Goal: Check status

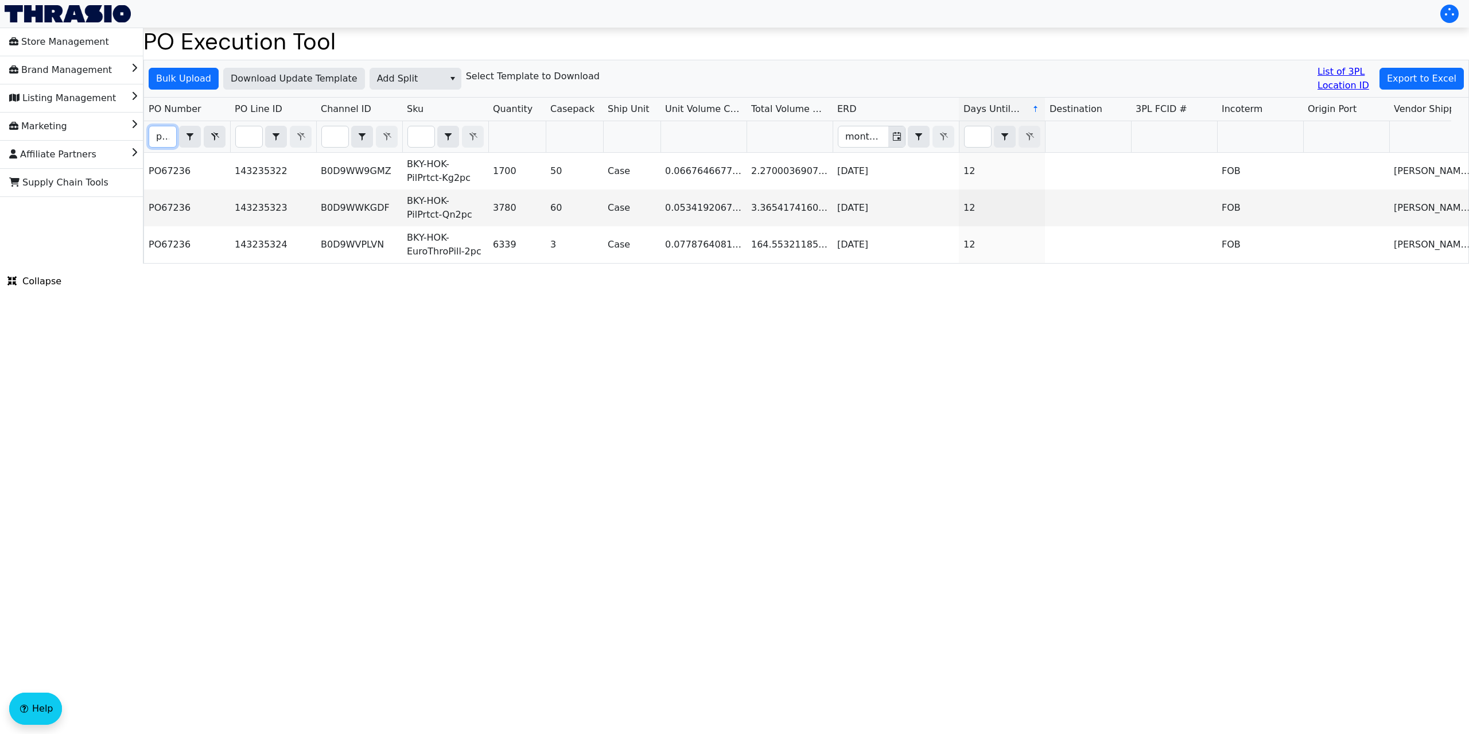
click at [170, 140] on input "po67236" at bounding box center [162, 136] width 27 height 21
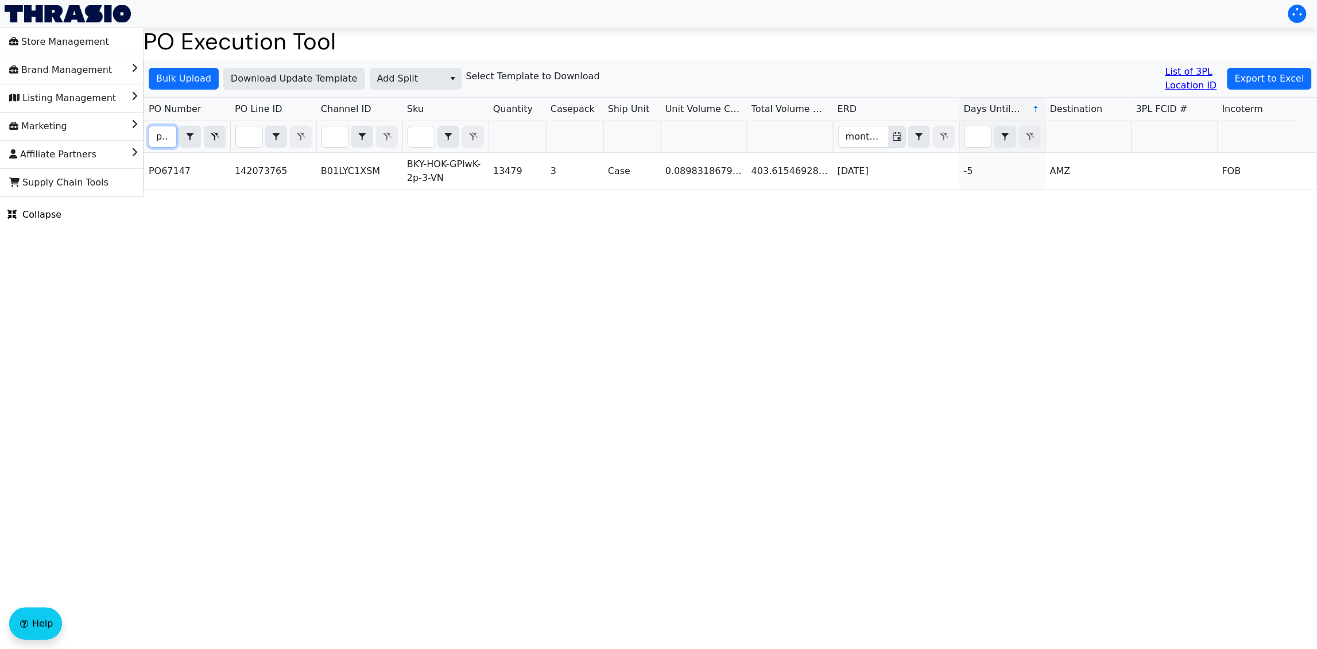
click at [160, 141] on input "po67147" at bounding box center [162, 136] width 27 height 21
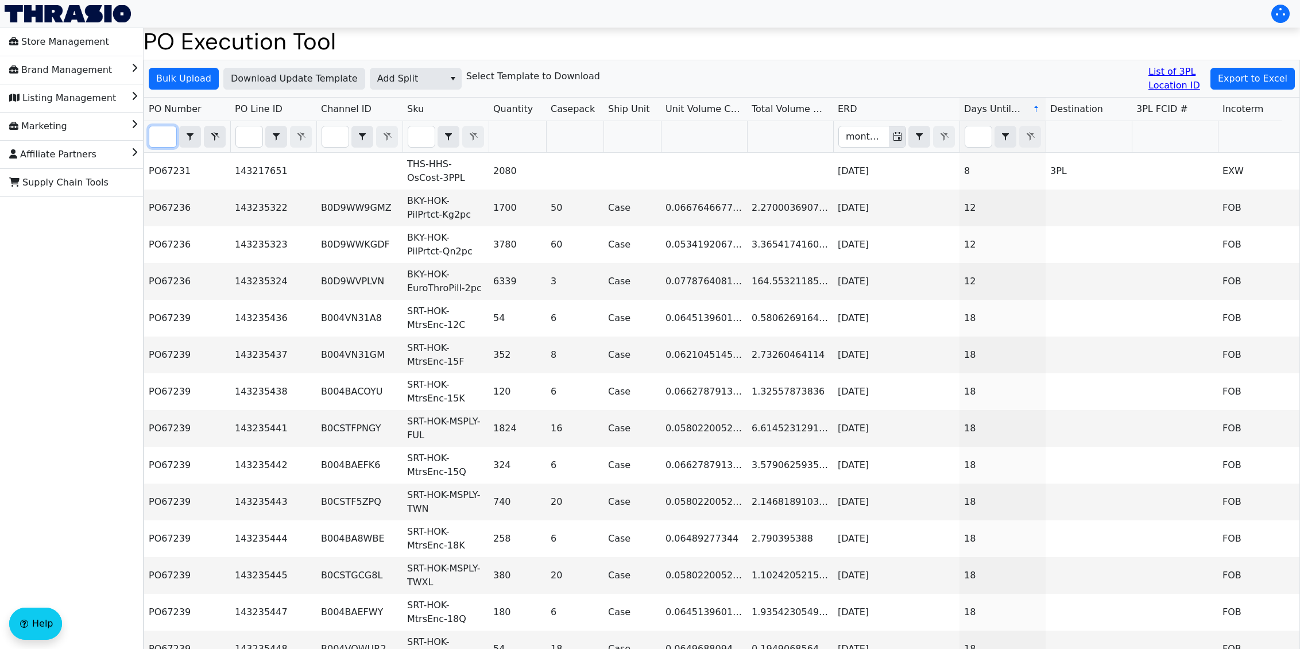
type input "po67236"
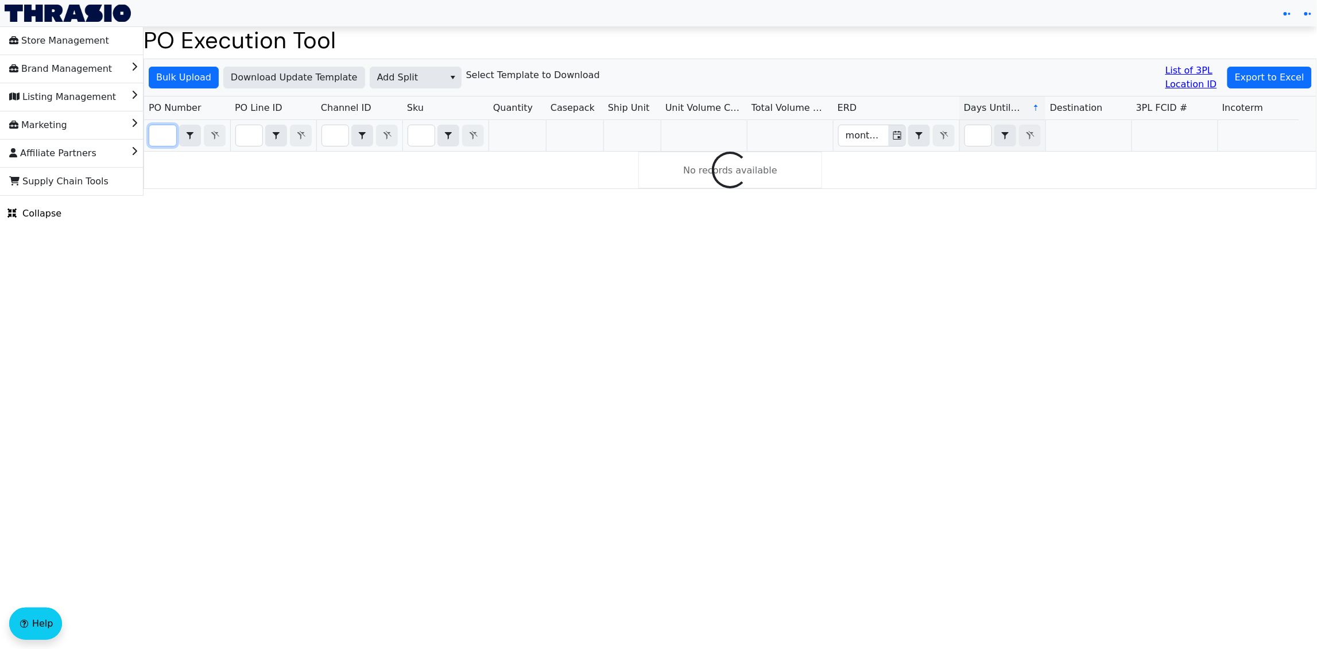
click at [164, 130] on input "Filter" at bounding box center [162, 135] width 27 height 21
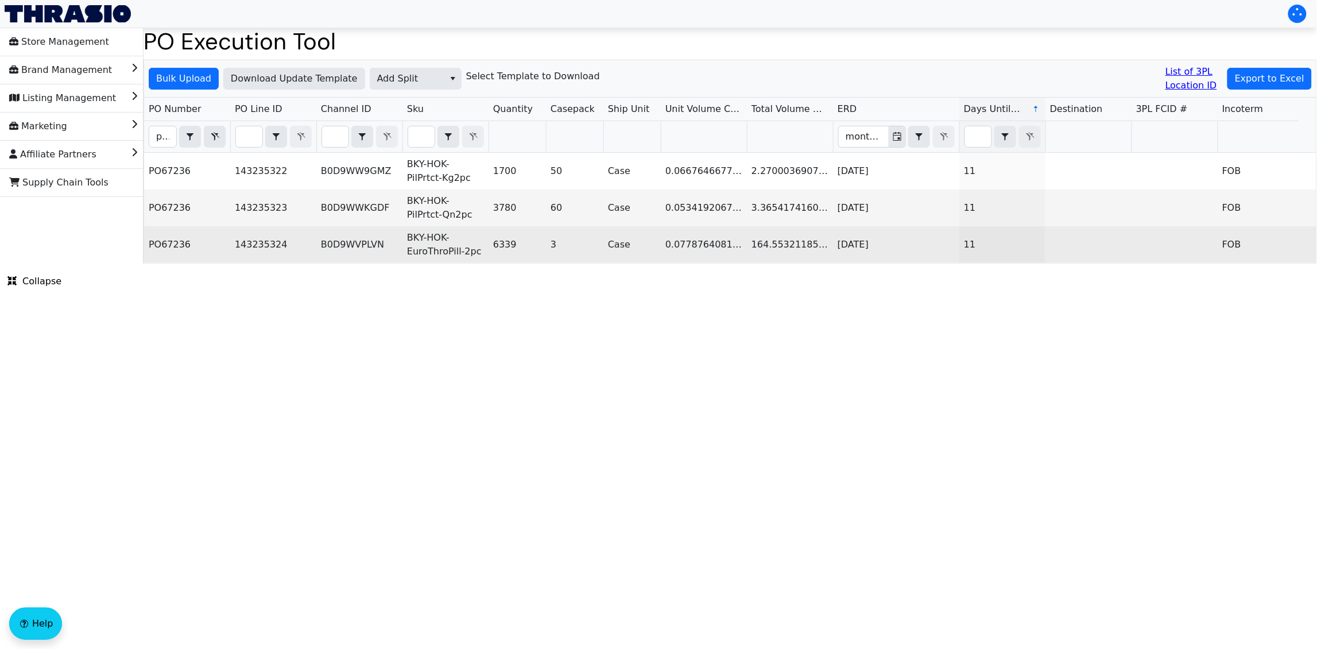
click at [323, 229] on td "B0D9WVPLVN" at bounding box center [359, 244] width 86 height 37
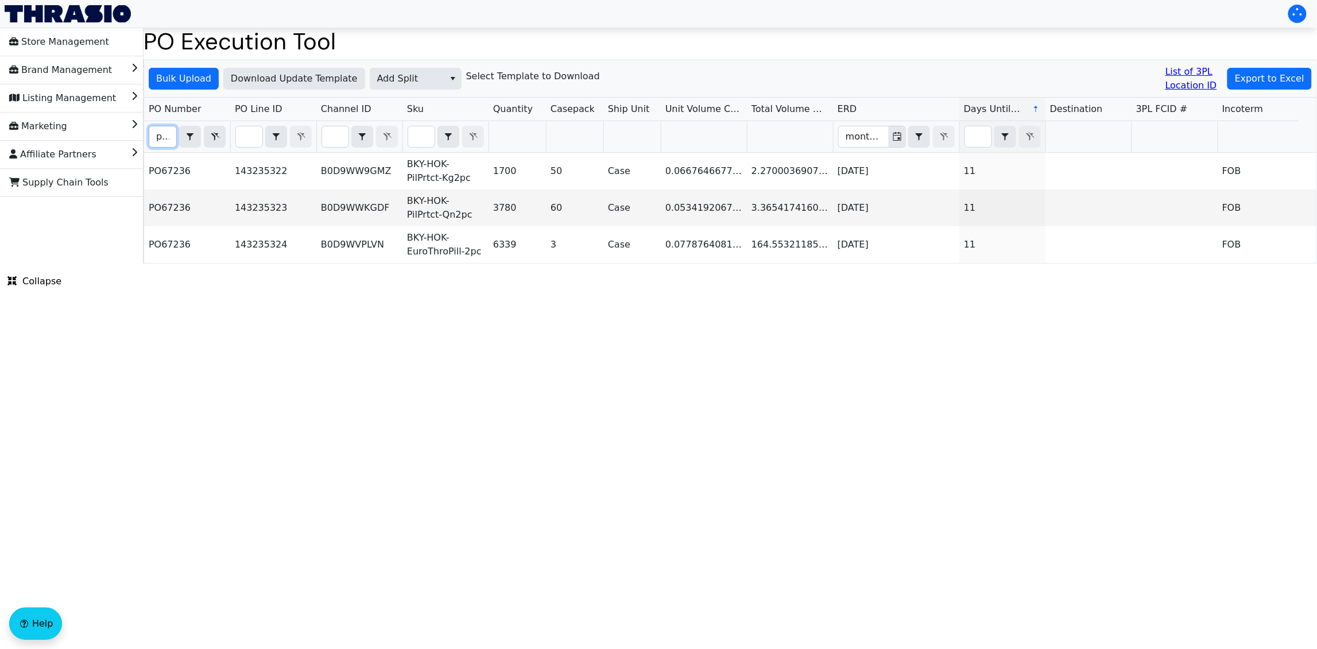
click at [163, 137] on input "po67236" at bounding box center [162, 136] width 27 height 21
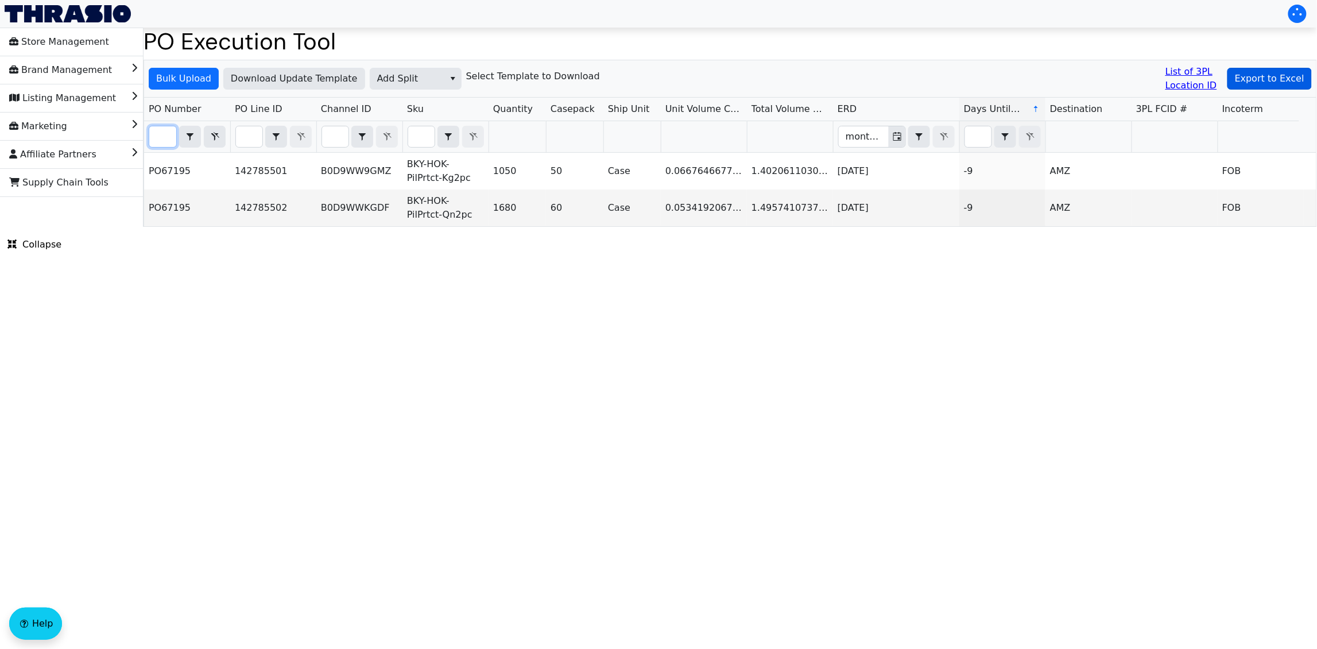
type input "PO67195"
click at [1261, 86] on button "Export to Excel" at bounding box center [1269, 79] width 84 height 22
click at [402, 82] on span "Add Split" at bounding box center [407, 79] width 60 height 14
click at [428, 119] on span "AGL Decision" at bounding box center [404, 118] width 60 height 14
click at [189, 75] on span "Bulk Upload" at bounding box center [183, 79] width 55 height 14
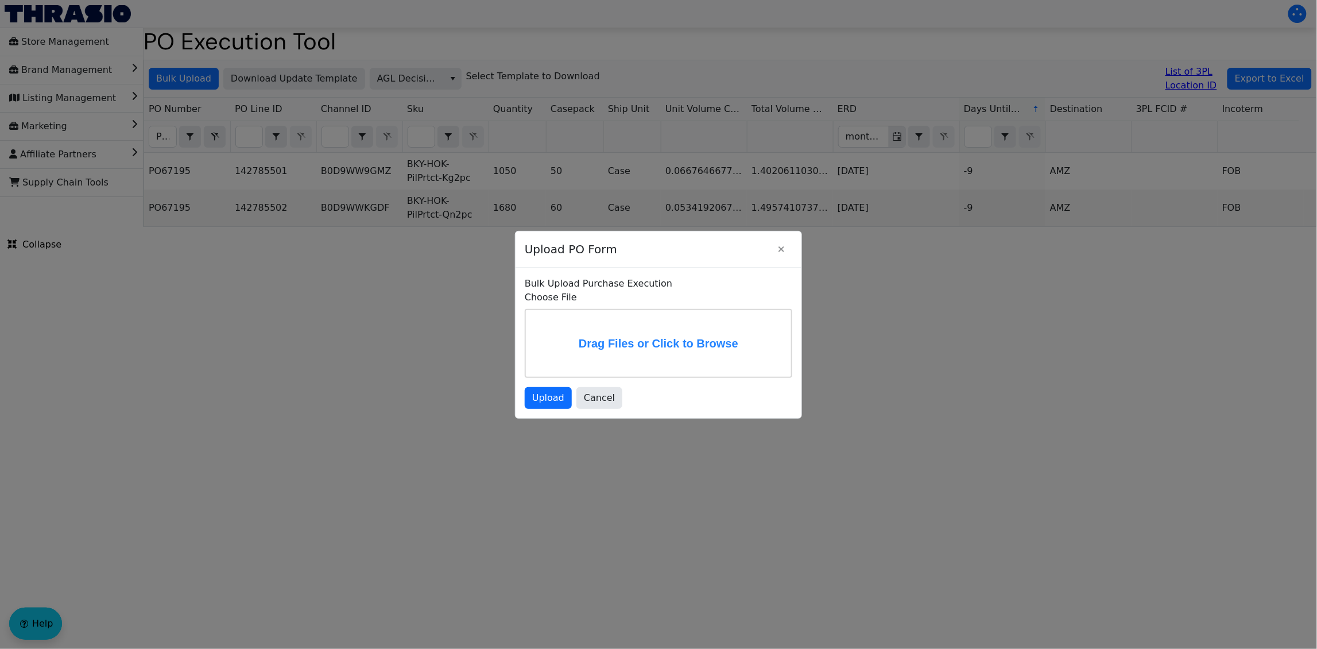
click at [579, 346] on label "Drag Files or Click to Browse" at bounding box center [658, 343] width 265 height 67
click at [0, 0] on input "Drag Files or Click to Browse" at bounding box center [0, 0] width 0 height 0
click at [559, 404] on span "Upload" at bounding box center [548, 398] width 32 height 14
